Goal: Information Seeking & Learning: Check status

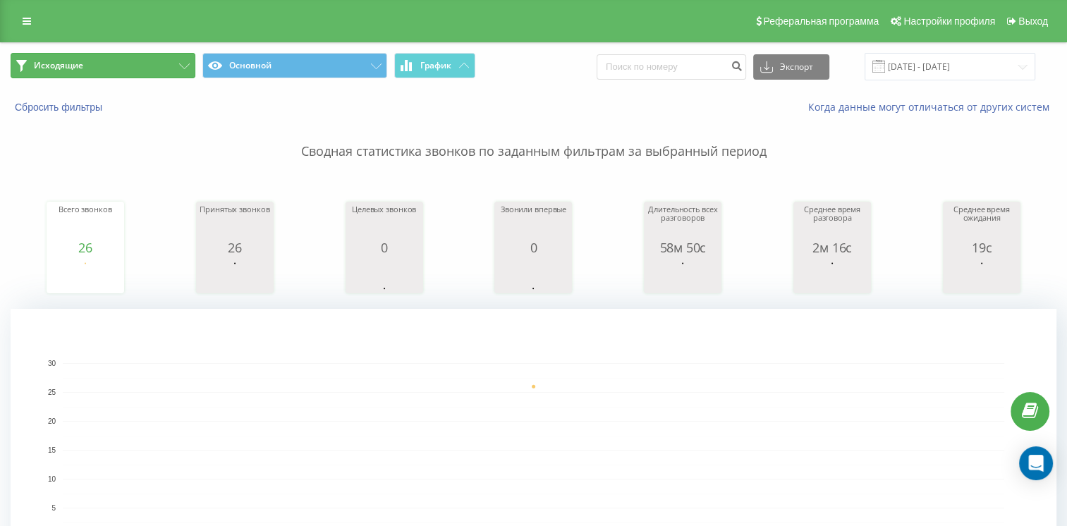
click at [164, 75] on button "Исходящие" at bounding box center [103, 65] width 185 height 25
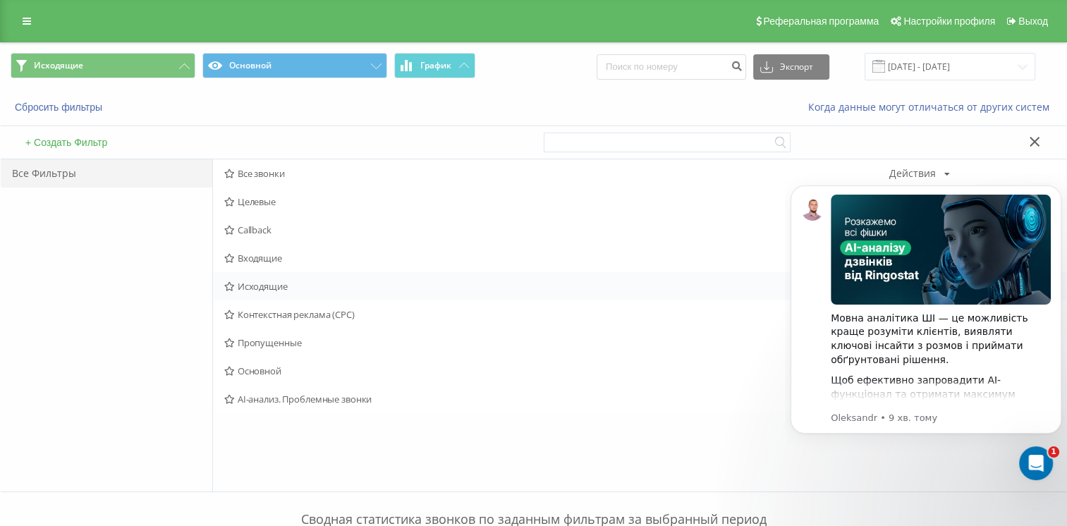
click at [294, 283] on span "Исходящие" at bounding box center [556, 286] width 664 height 10
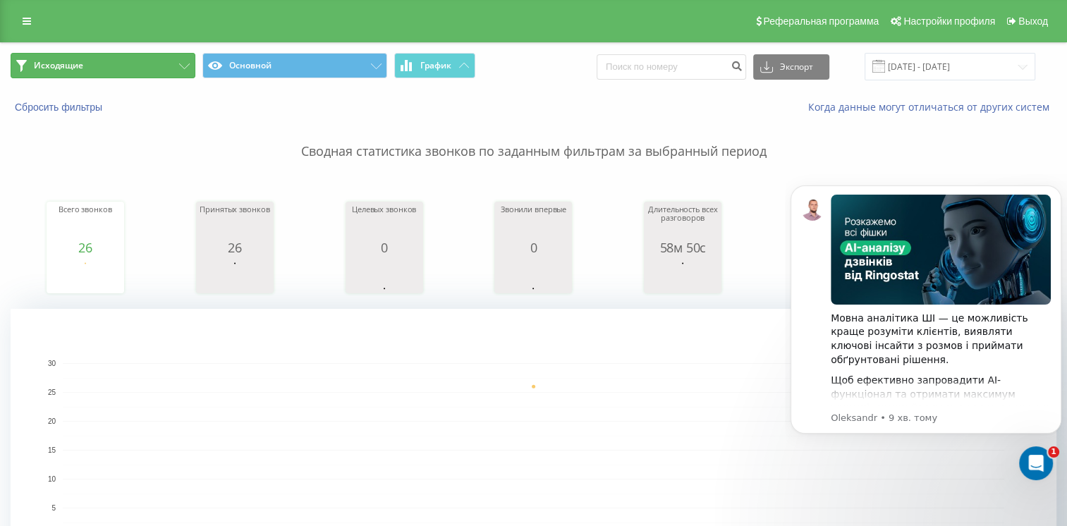
click at [118, 66] on button "Исходящие" at bounding box center [103, 65] width 185 height 25
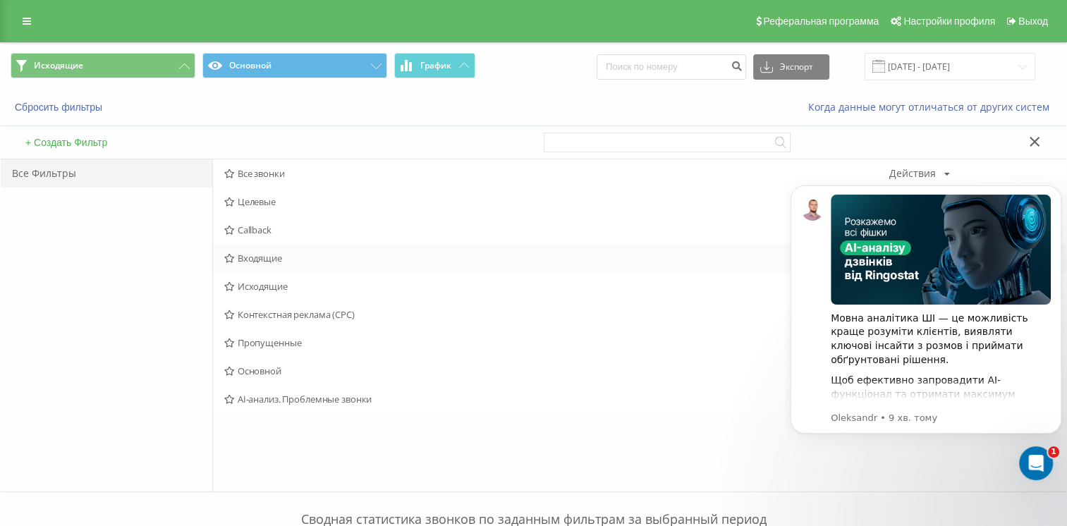
click at [250, 255] on span "Входящие" at bounding box center [556, 258] width 664 height 10
